Goal: Task Accomplishment & Management: Complete application form

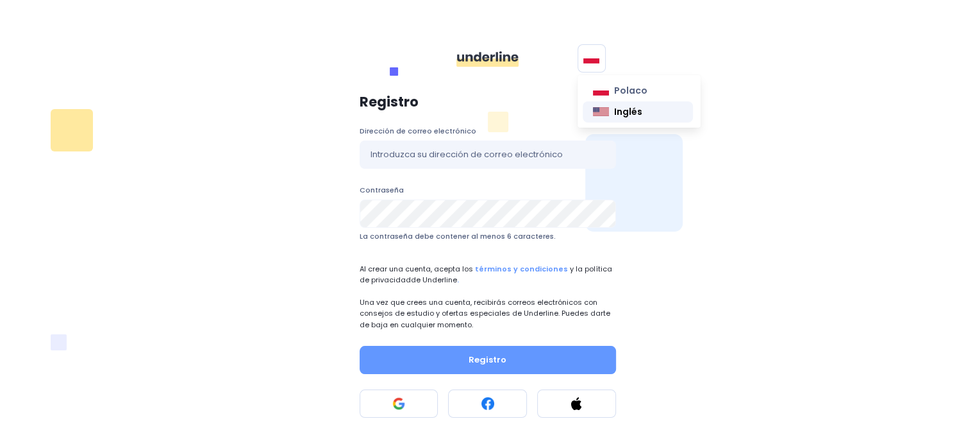
click at [608, 118] on link "Inglés" at bounding box center [638, 111] width 111 height 21
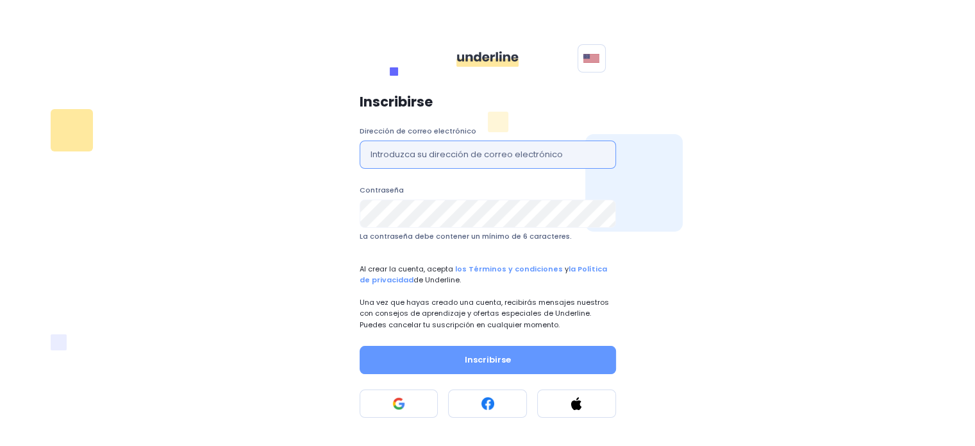
click at [482, 156] on input "text" at bounding box center [488, 154] width 256 height 28
type input "b.velez.argueta@gmail.com"
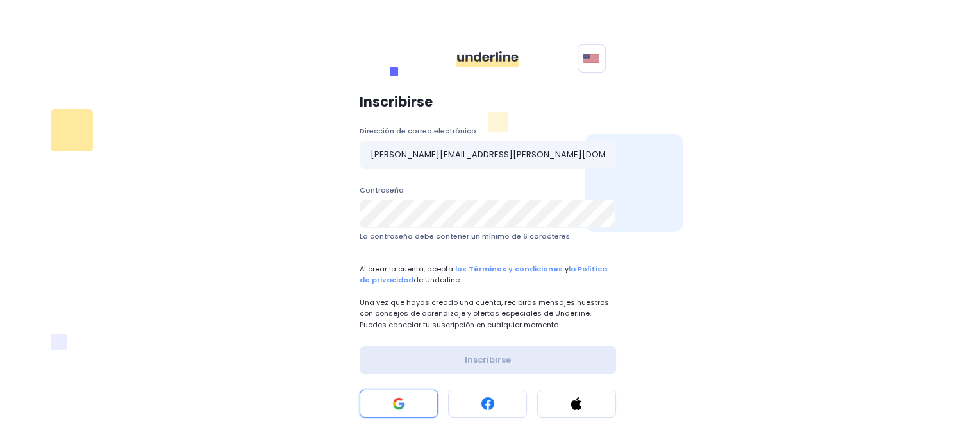
click at [392, 414] on button at bounding box center [399, 403] width 79 height 28
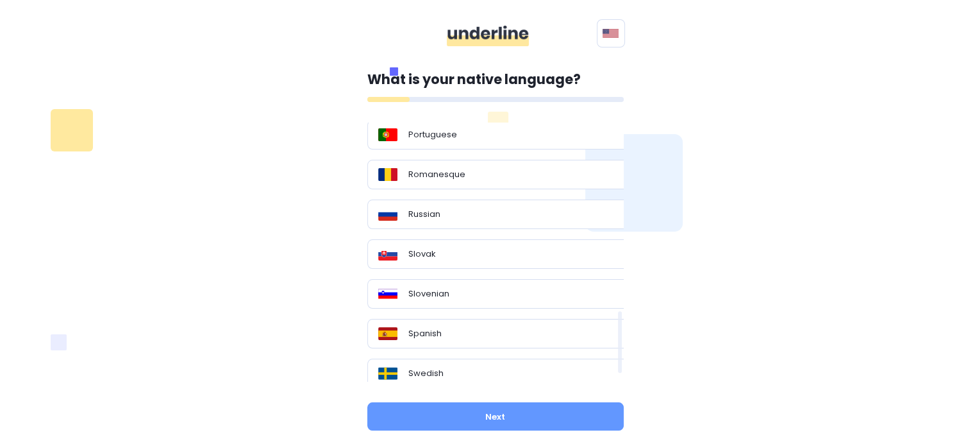
scroll to position [802, 0]
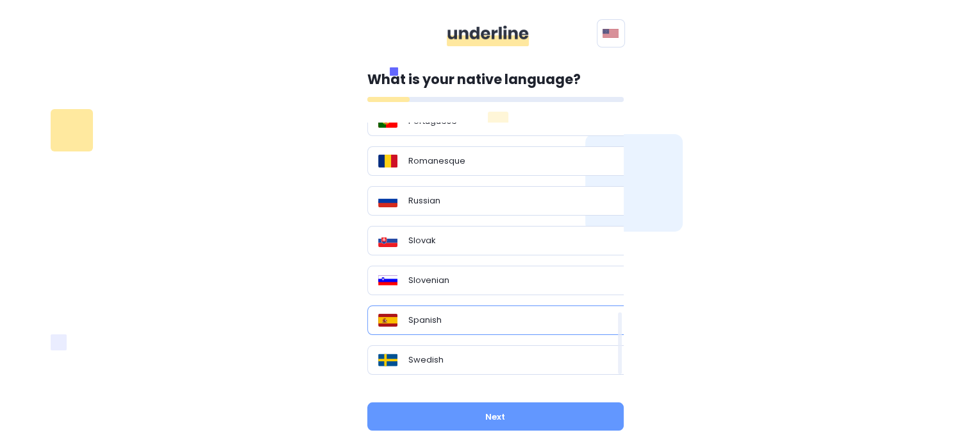
click at [425, 314] on p "Spanish" at bounding box center [424, 320] width 33 height 13
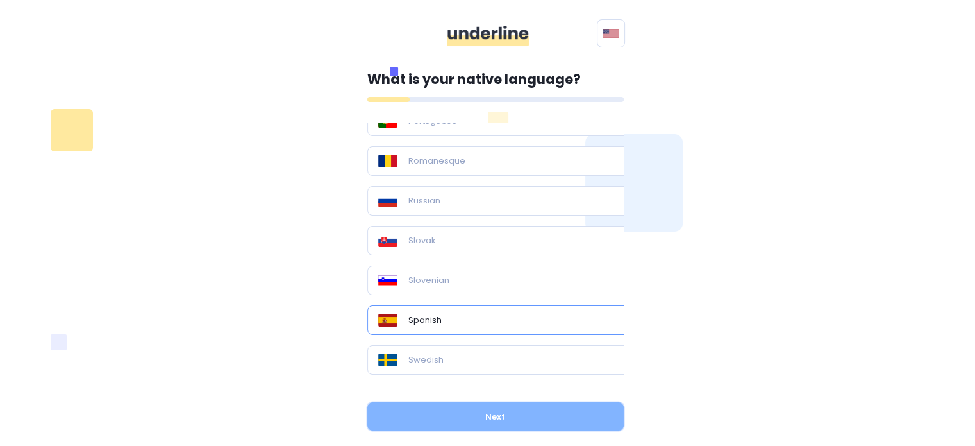
click at [448, 416] on button "Next" at bounding box center [495, 416] width 256 height 28
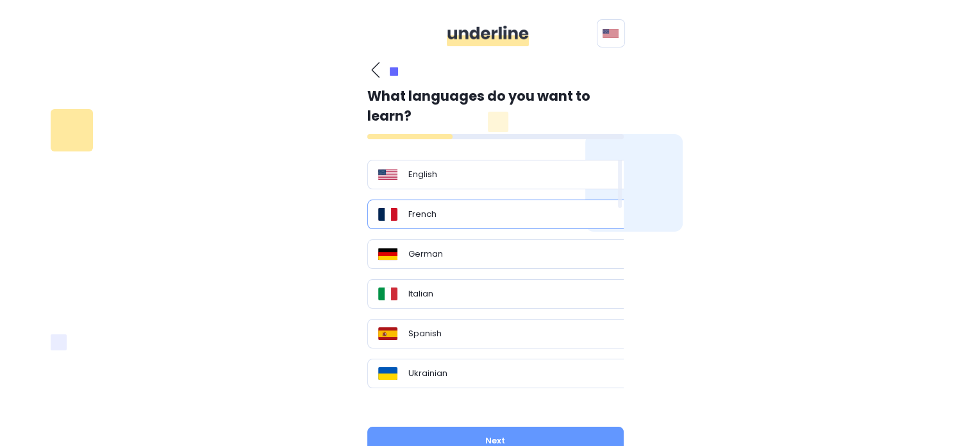
click at [466, 215] on div "French" at bounding box center [500, 214] width 244 height 13
click at [467, 178] on div "English" at bounding box center [500, 174] width 244 height 13
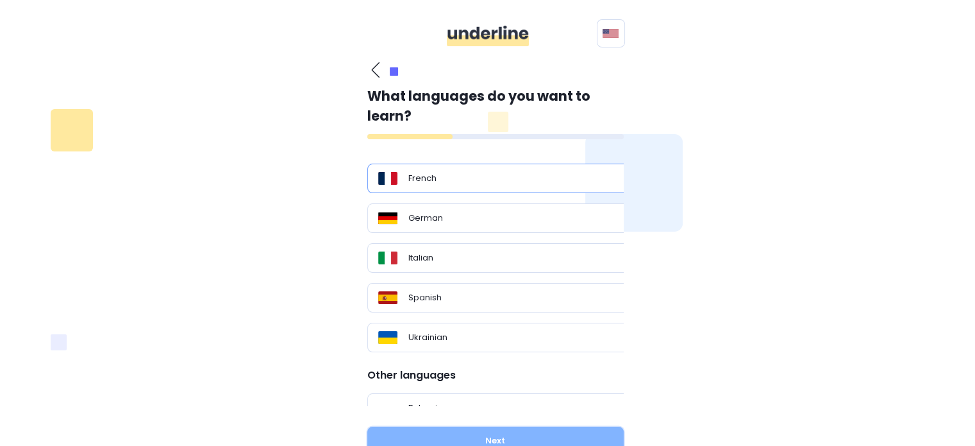
click at [444, 438] on button "Next" at bounding box center [495, 440] width 256 height 28
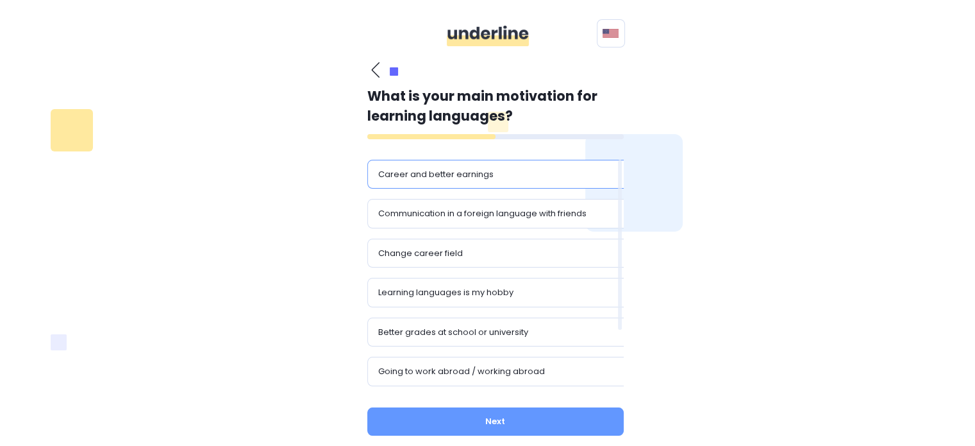
click at [518, 173] on div "Career and better earnings" at bounding box center [500, 174] width 244 height 13
click at [493, 298] on div "Learning languages is my hobby" at bounding box center [500, 292] width 266 height 29
click at [486, 332] on p "Better grades at school or university" at bounding box center [453, 332] width 150 height 13
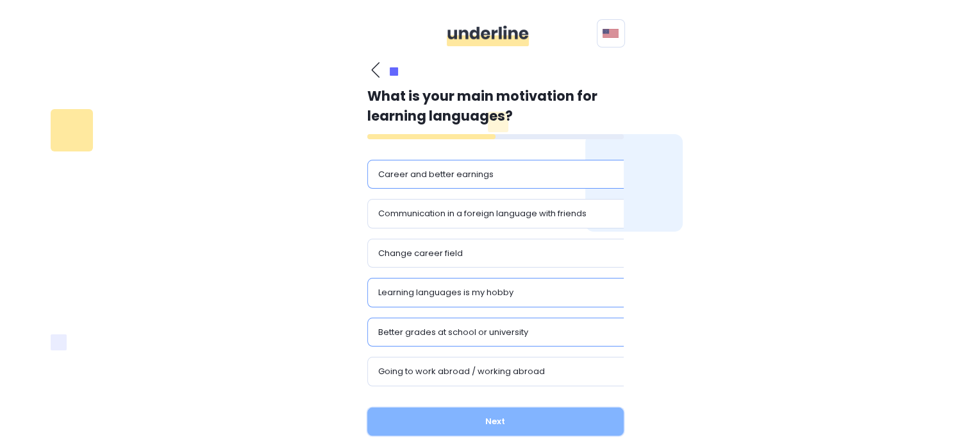
click at [458, 420] on button "Next" at bounding box center [495, 421] width 256 height 28
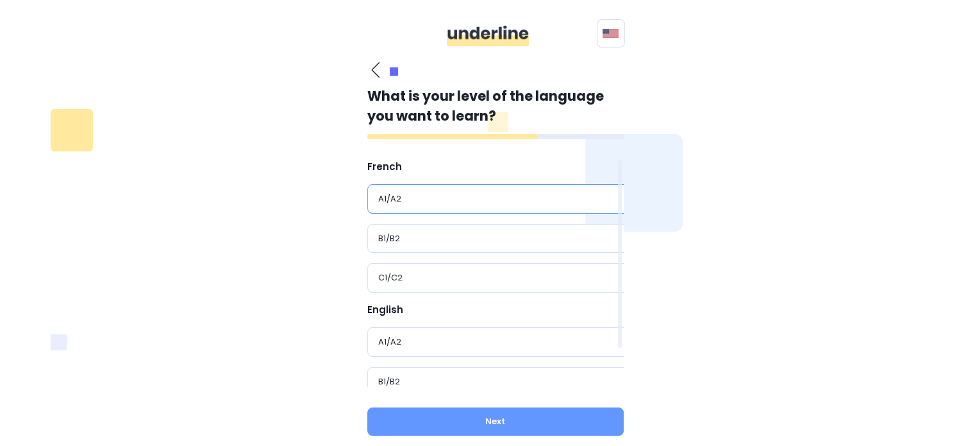
click at [492, 195] on div "A1/A2" at bounding box center [500, 198] width 244 height 13
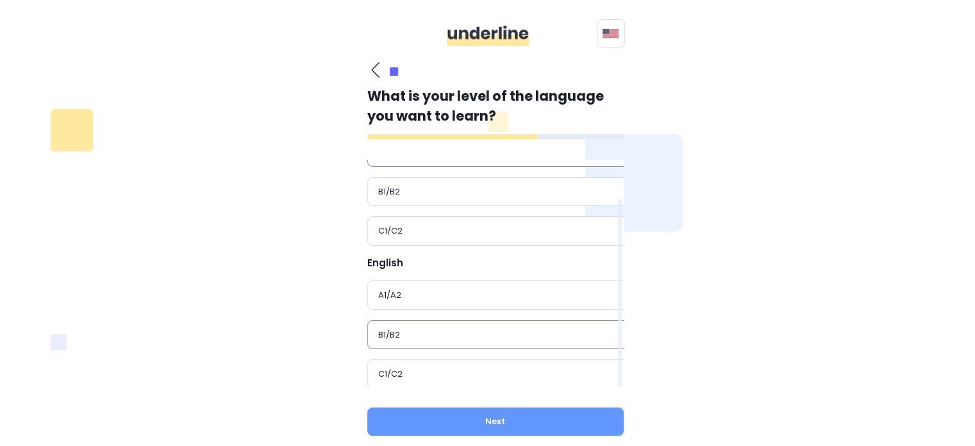
click at [464, 339] on div "B1/B2" at bounding box center [500, 334] width 266 height 29
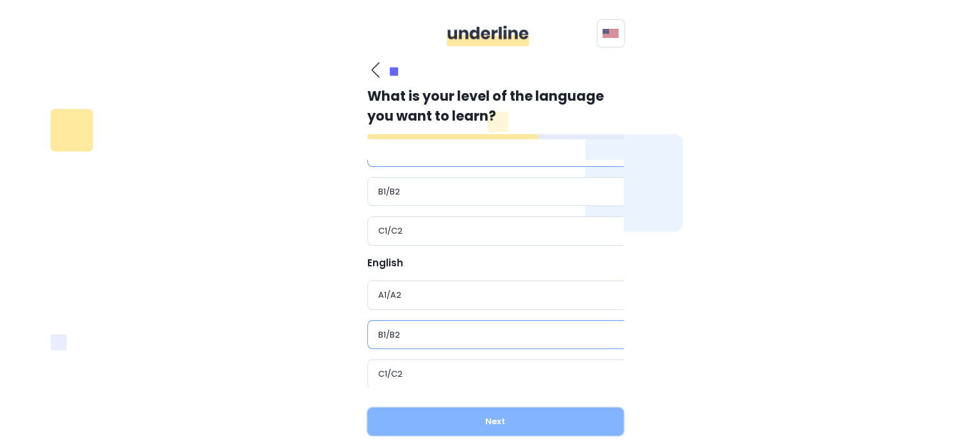
click at [446, 422] on button "Next" at bounding box center [495, 421] width 256 height 28
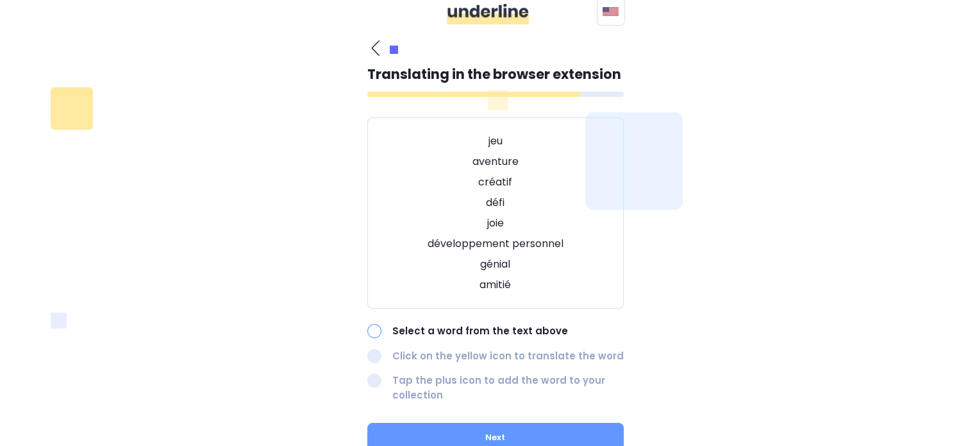
scroll to position [23, 0]
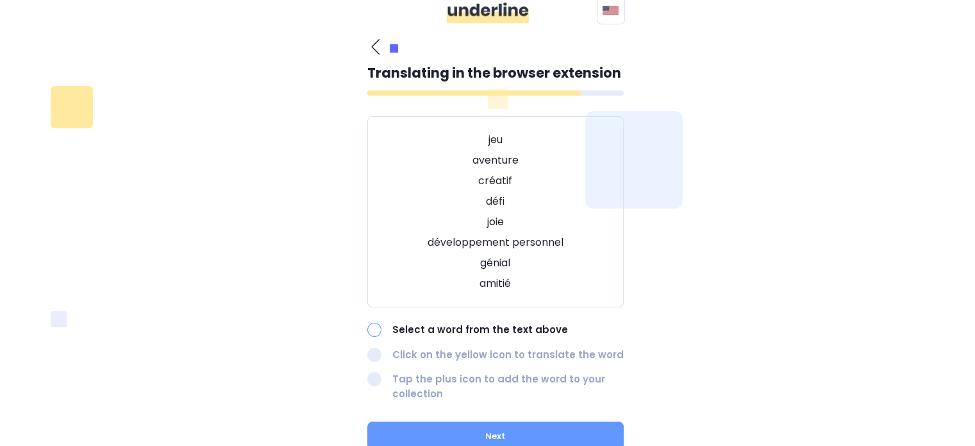
click at [513, 240] on p "développement personnel" at bounding box center [495, 242] width 224 height 15
click at [493, 269] on p "génial" at bounding box center [495, 262] width 224 height 15
click at [369, 330] on div at bounding box center [374, 330] width 14 height 14
drag, startPoint x: 487, startPoint y: 205, endPoint x: 508, endPoint y: 201, distance: 20.9
click at [508, 201] on p "défi" at bounding box center [495, 201] width 224 height 15
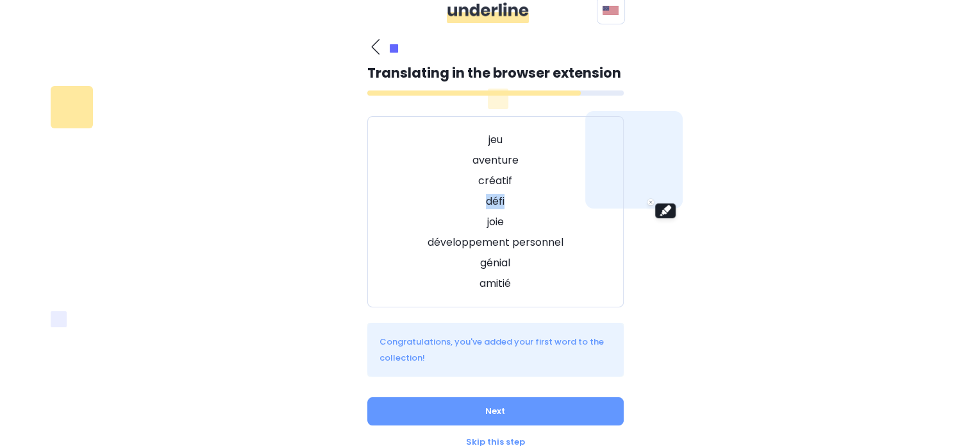
scroll to position [56, 0]
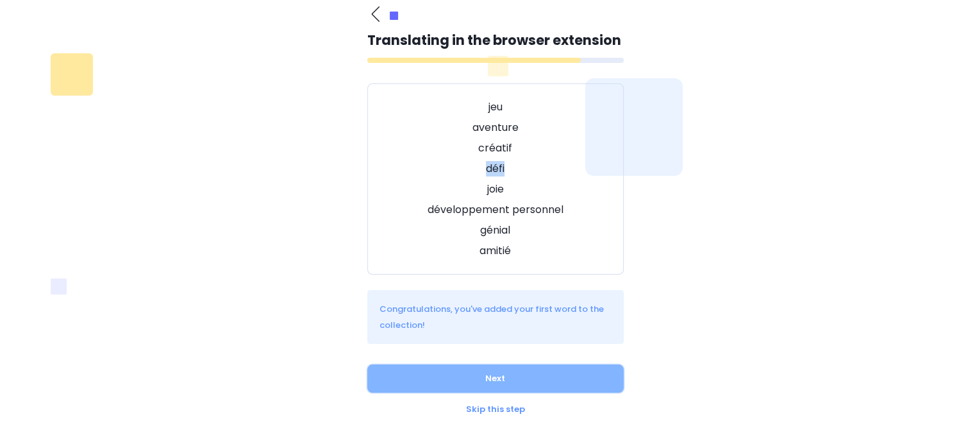
click at [474, 374] on button "Next" at bounding box center [495, 378] width 256 height 28
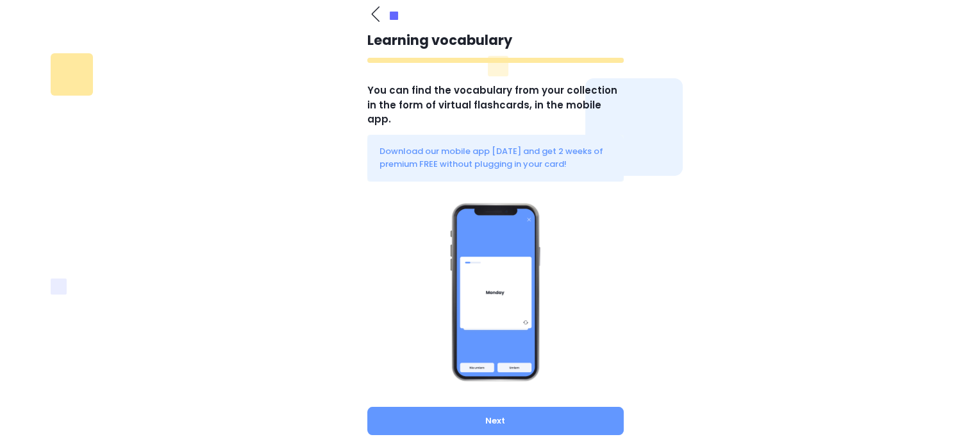
scroll to position [71, 0]
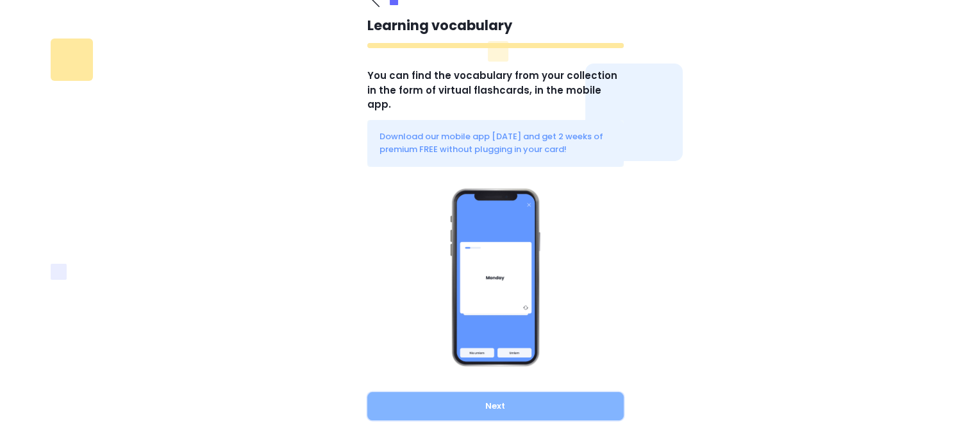
click at [501, 392] on button "Next" at bounding box center [495, 406] width 256 height 28
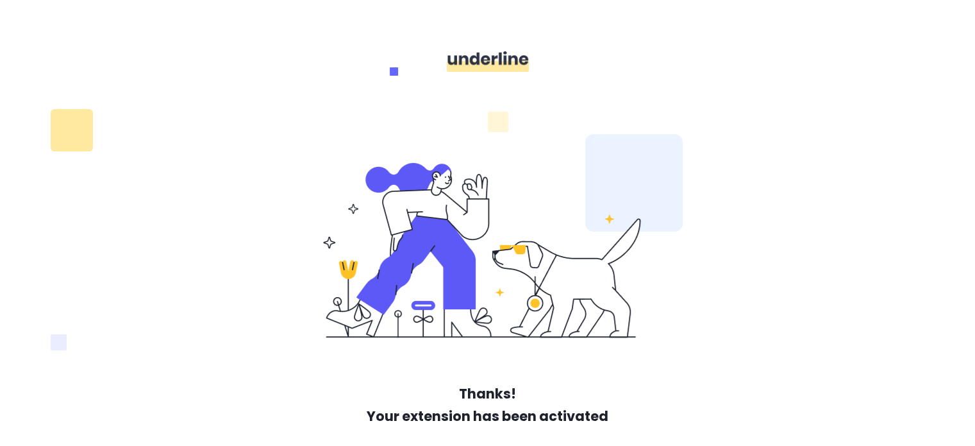
scroll to position [59, 0]
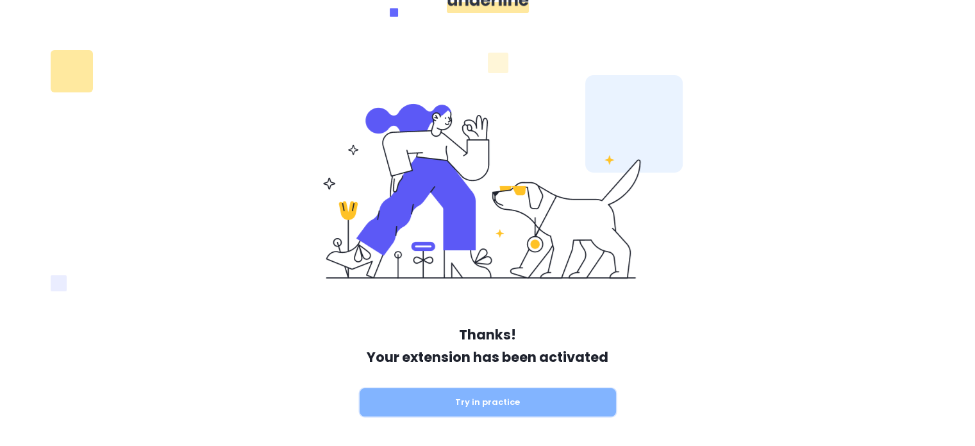
click at [514, 406] on button "Try in practice" at bounding box center [488, 402] width 256 height 28
